Goal: Information Seeking & Learning: Learn about a topic

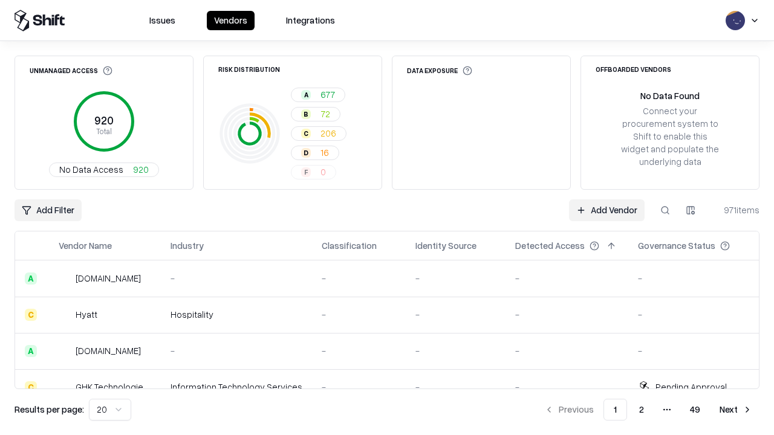
click at [387, 218] on div "Add Filter Add Vendor 971 items" at bounding box center [387, 211] width 745 height 22
click at [48, 210] on html "Issues Vendors Integrations Unmanaged Access 920 Total No Data Access 920 Risk …" at bounding box center [387, 217] width 774 height 435
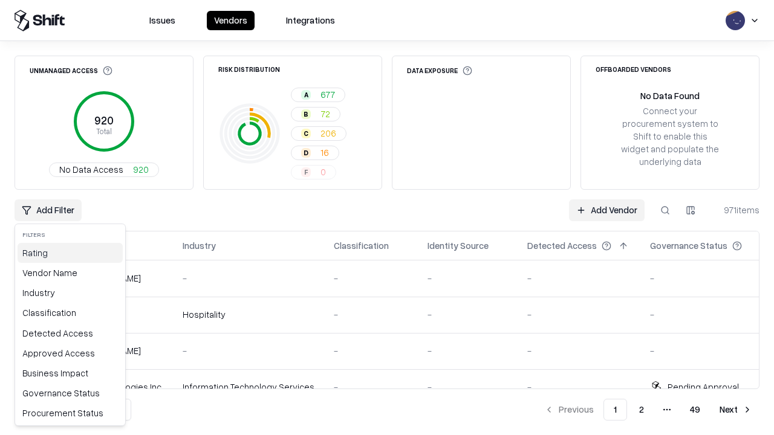
click at [70, 253] on div "Rating" at bounding box center [70, 253] width 105 height 20
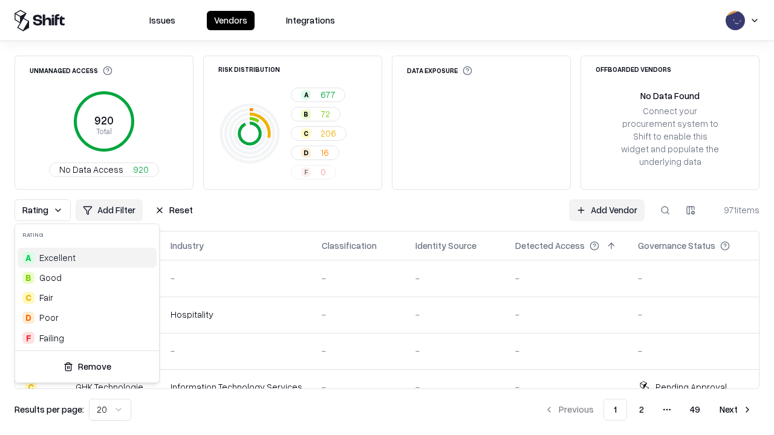
click at [387, 218] on html "Issues Vendors Integrations Unmanaged Access 920 Total No Data Access 920 Risk …" at bounding box center [387, 217] width 774 height 435
click at [387, 218] on div "Rating Add Filter Reset Add Vendor 971 items" at bounding box center [387, 211] width 745 height 22
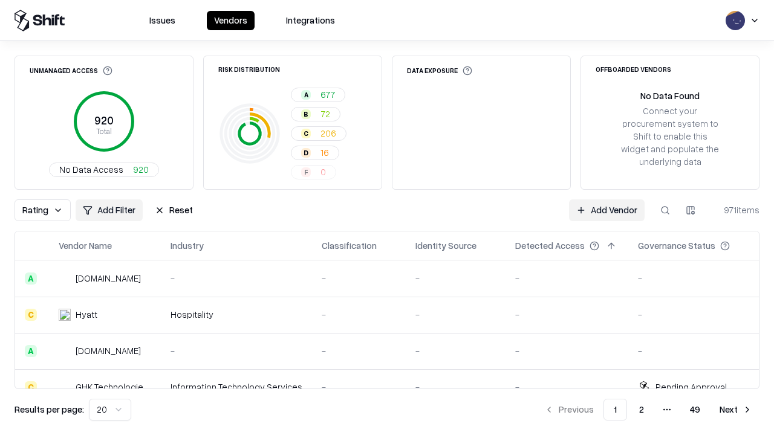
click at [174, 210] on button "Reset" at bounding box center [174, 211] width 53 height 22
click at [387, 218] on div "Add Filter Add Vendor 971 items" at bounding box center [387, 211] width 745 height 22
click at [48, 210] on html "Issues Vendors Integrations Unmanaged Access 920 Total No Data Access 920 Risk …" at bounding box center [387, 217] width 774 height 435
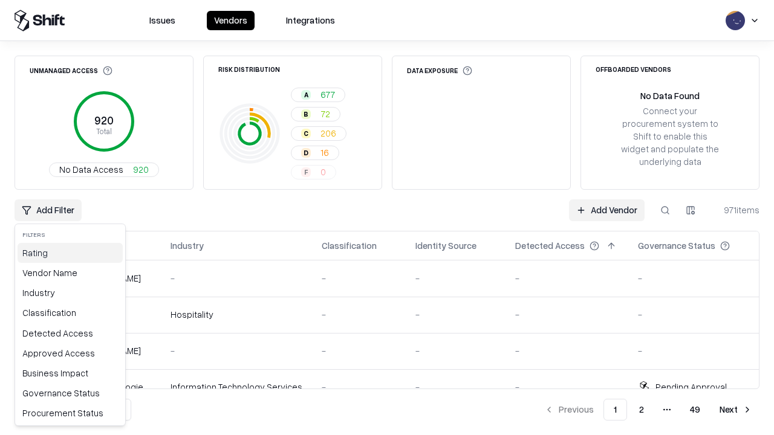
click at [70, 253] on div "Rating" at bounding box center [70, 253] width 105 height 20
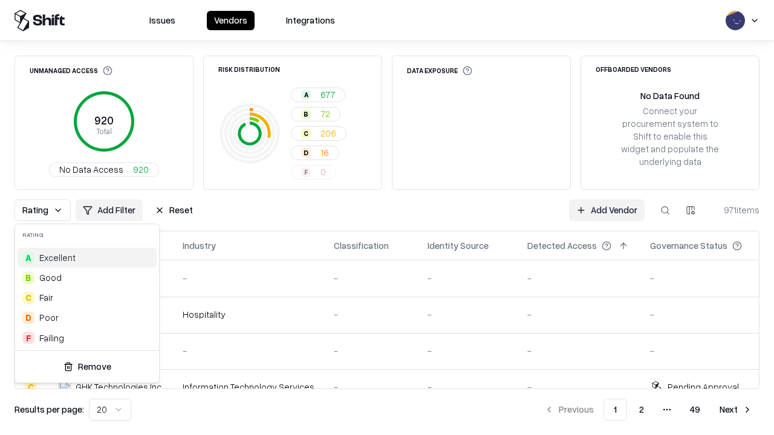
click at [85, 258] on div "A Excellent" at bounding box center [87, 258] width 139 height 20
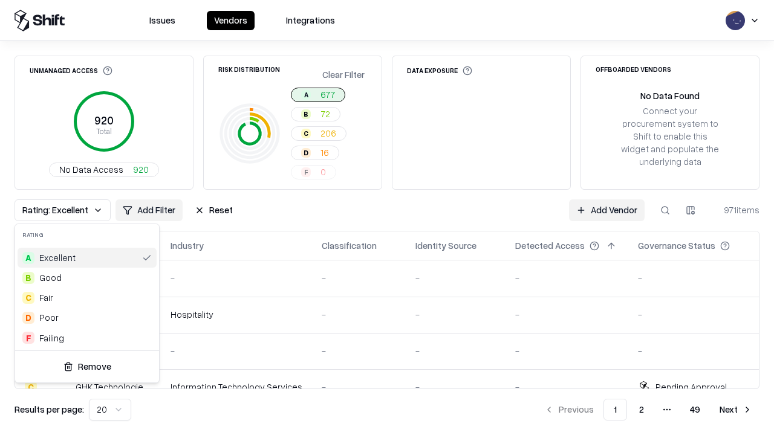
scroll to position [0, 2]
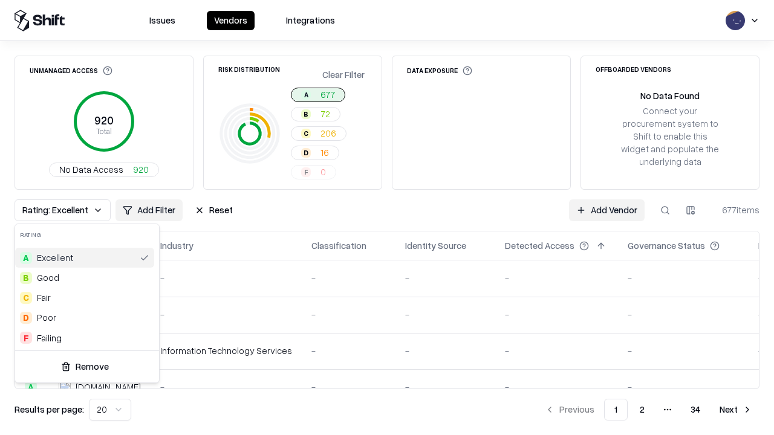
click at [387, 218] on html "Issues Vendors Integrations Unmanaged Access 920 Total No Data Access 920 Risk …" at bounding box center [387, 217] width 774 height 435
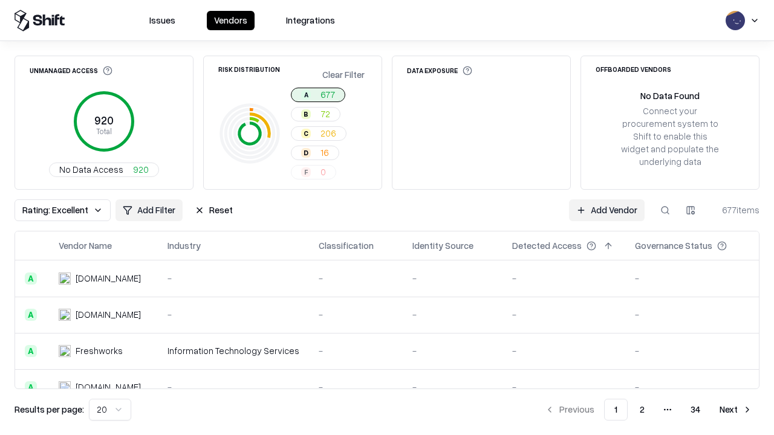
click at [387, 218] on div "Rating: Excellent Add Filter Reset Add Vendor 677 items" at bounding box center [387, 211] width 745 height 22
click at [213, 210] on button "Reset" at bounding box center [213, 211] width 53 height 22
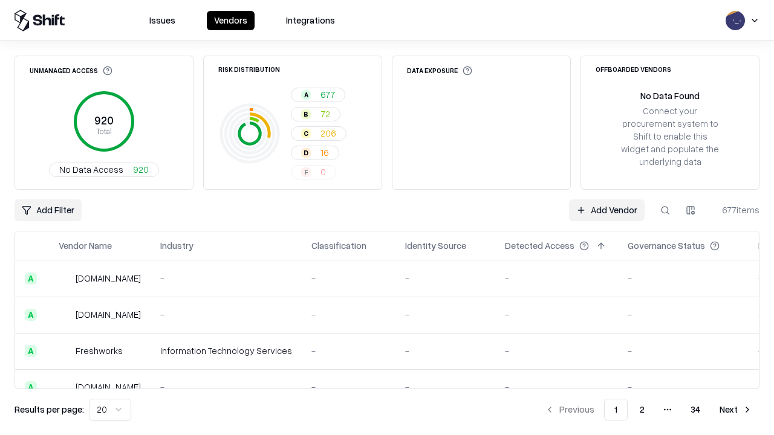
click at [387, 218] on div "Add Filter Add Vendor 677 items" at bounding box center [387, 211] width 745 height 22
click at [48, 210] on html "Issues Vendors Integrations Unmanaged Access 920 Total No Data Access 920 Risk …" at bounding box center [387, 217] width 774 height 435
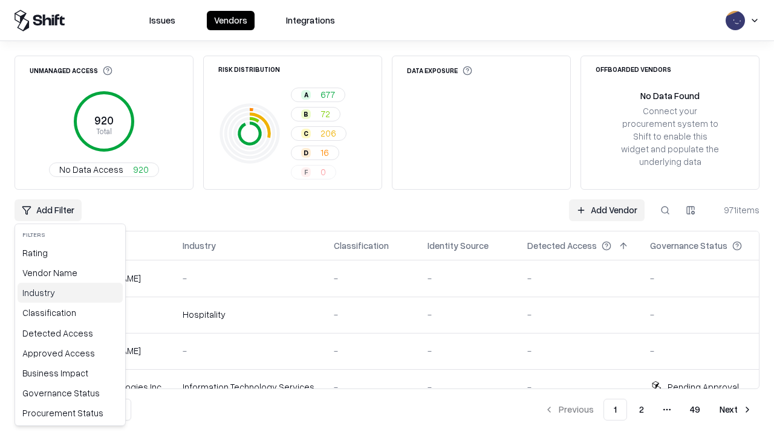
click at [70, 293] on div "Industry" at bounding box center [70, 293] width 105 height 20
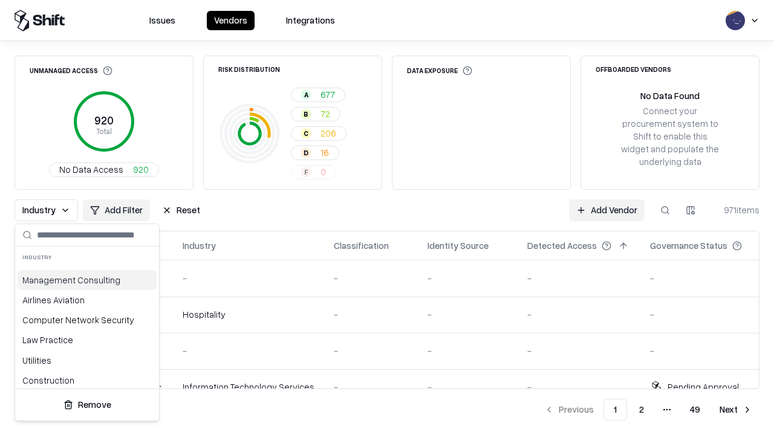
click at [387, 218] on html "Issues Vendors Integrations Unmanaged Access 920 Total No Data Access 920 Risk …" at bounding box center [387, 217] width 774 height 435
click at [387, 218] on div "Industry Add Filter Reset Add Vendor 971 items" at bounding box center [387, 211] width 745 height 22
click at [181, 210] on button "Reset" at bounding box center [181, 211] width 53 height 22
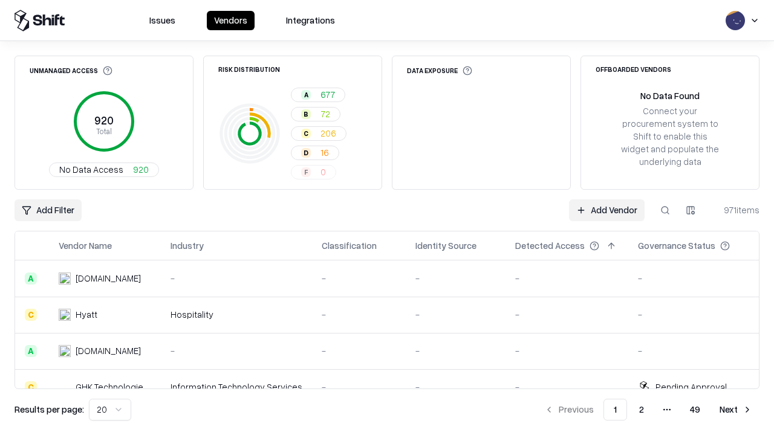
click at [387, 218] on div "Add Filter Add Vendor 971 items" at bounding box center [387, 211] width 745 height 22
click at [48, 210] on html "Issues Vendors Integrations Unmanaged Access 920 Total No Data Access 920 Risk …" at bounding box center [387, 217] width 774 height 435
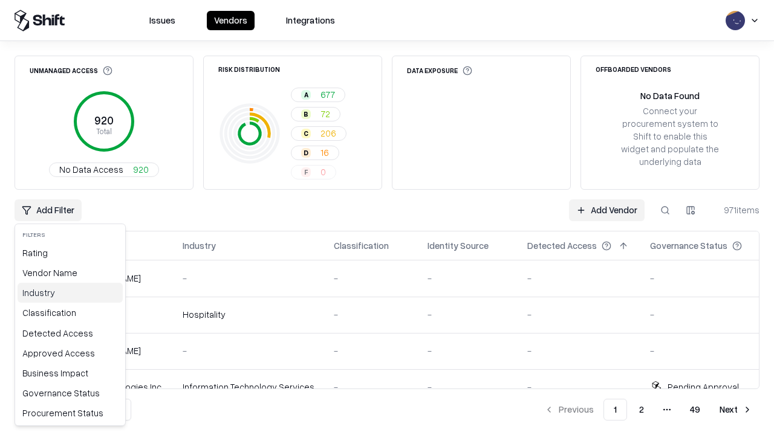
click at [70, 293] on div "Industry" at bounding box center [70, 293] width 105 height 20
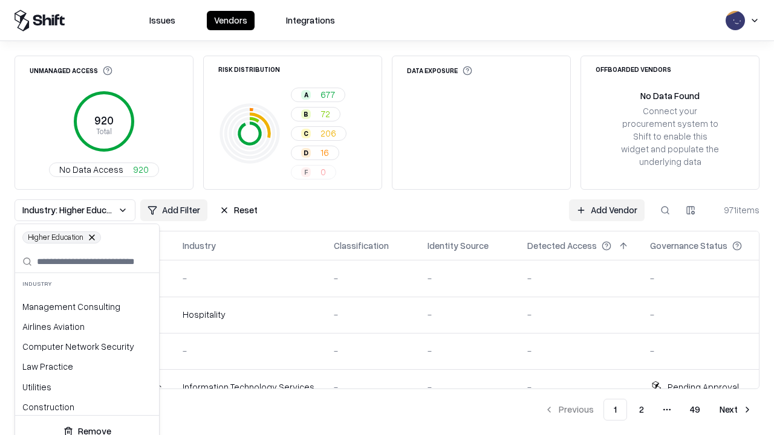
scroll to position [677, 0]
